Goal: Book appointment/travel/reservation

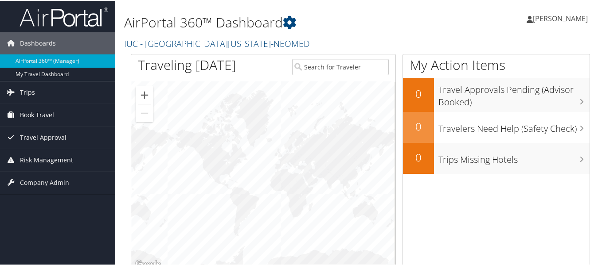
click at [36, 117] on span "Book Travel" at bounding box center [37, 114] width 34 height 22
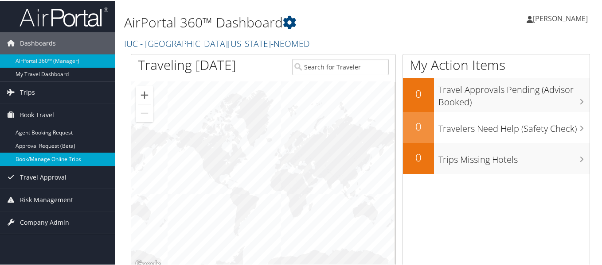
click at [46, 158] on link "Book/Manage Online Trips" at bounding box center [57, 158] width 115 height 13
